Goal: Answer question/provide support

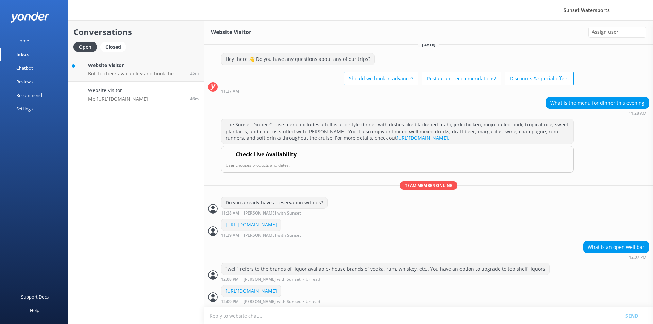
scroll to position [22, 0]
click at [111, 79] on link "Website Visitor Bot: To check availability and book the Happy Hour Sandbar Char…" at bounding box center [135, 68] width 135 height 25
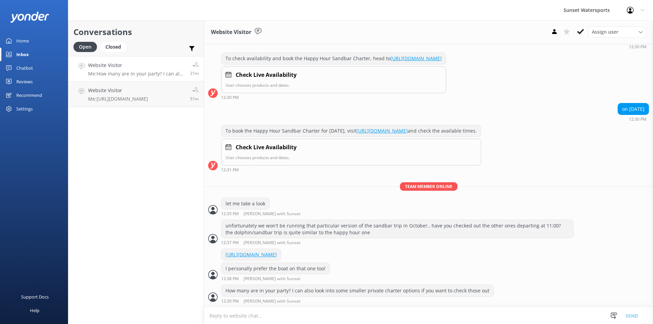
scroll to position [95, 0]
click at [124, 69] on h4 "Website Visitor" at bounding box center [136, 65] width 97 height 7
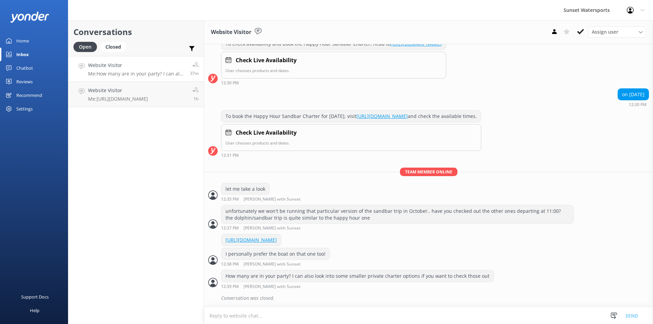
scroll to position [110, 0]
